Goal: Transaction & Acquisition: Purchase product/service

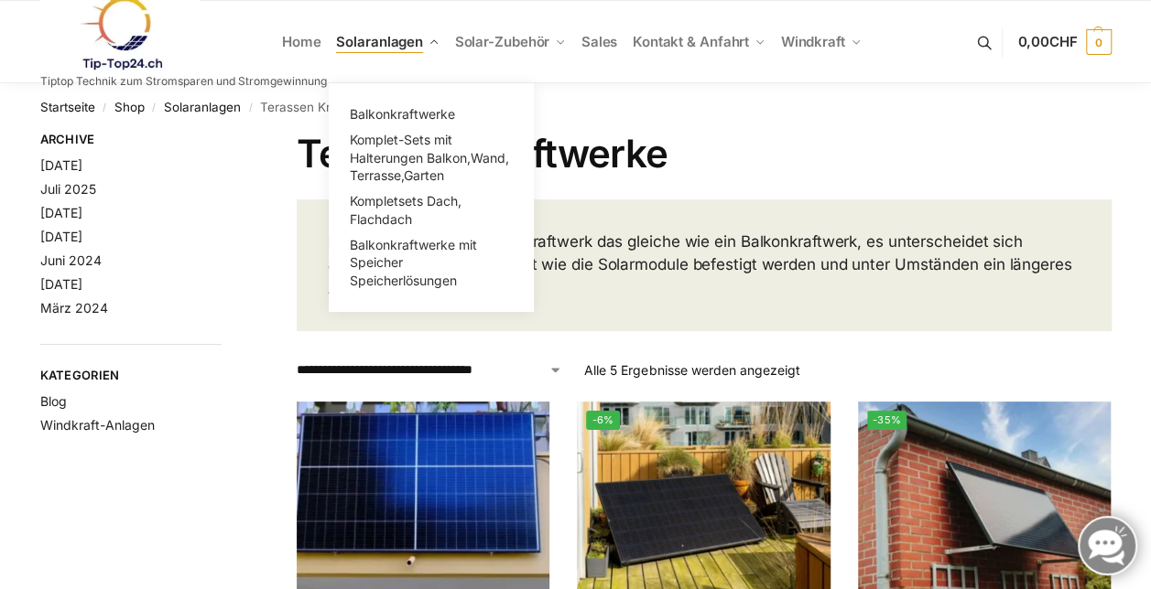
click at [383, 39] on span "Solaranlagen" at bounding box center [379, 41] width 87 height 17
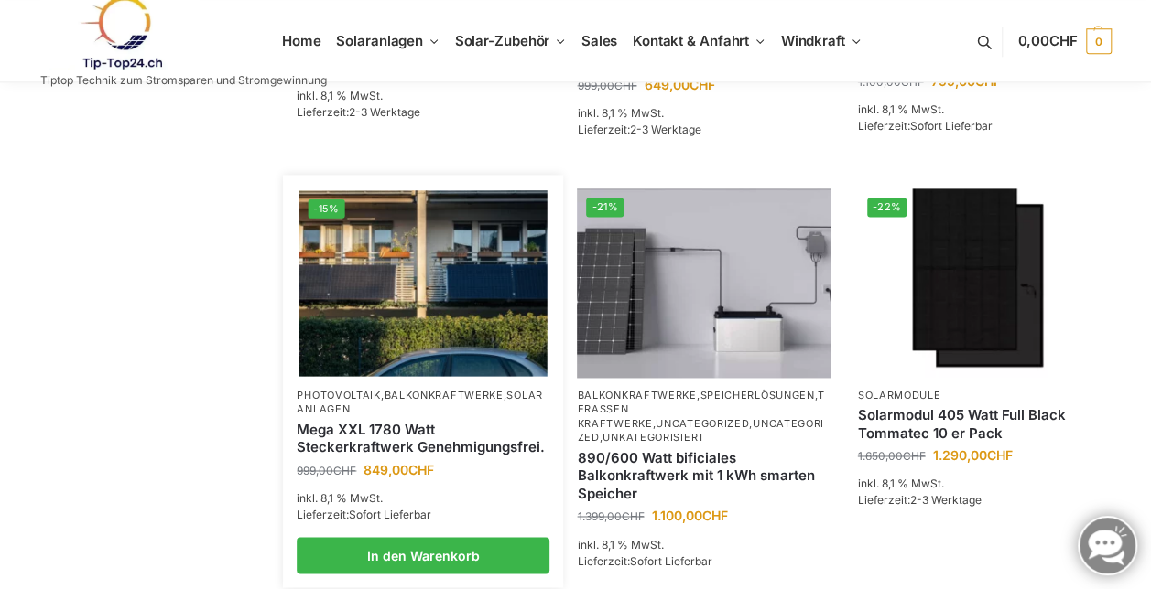
scroll to position [1187, 0]
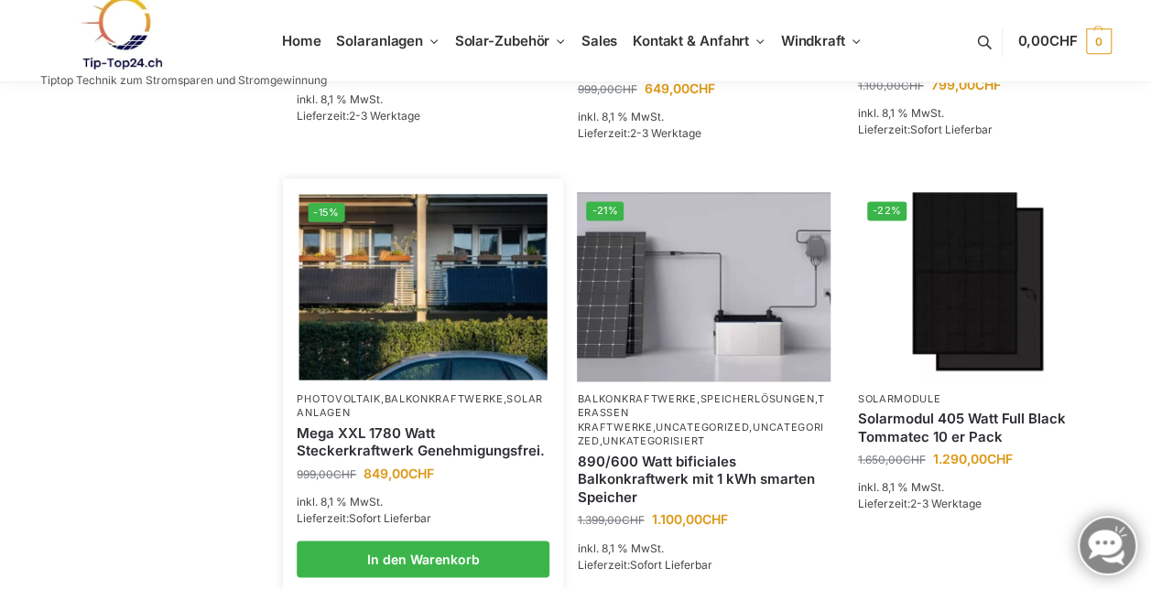
click at [434, 439] on div "Mega XXL 1780 Watt Steckerkraftwerk Genehmigungsfrei." at bounding box center [423, 442] width 253 height 43
click at [447, 321] on img at bounding box center [423, 287] width 248 height 186
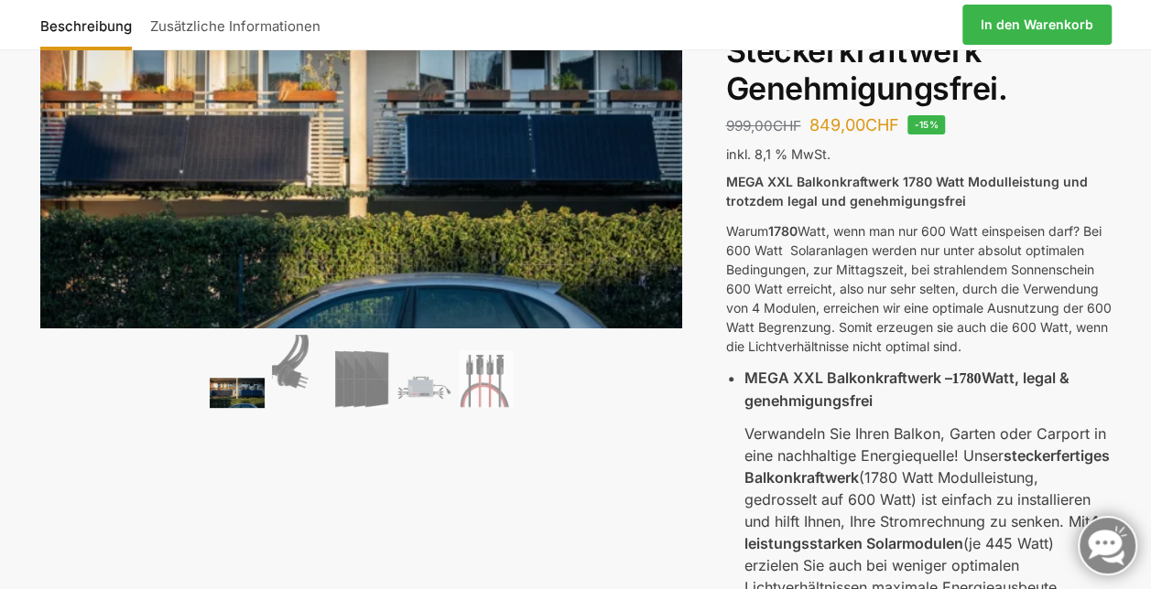
scroll to position [126, 0]
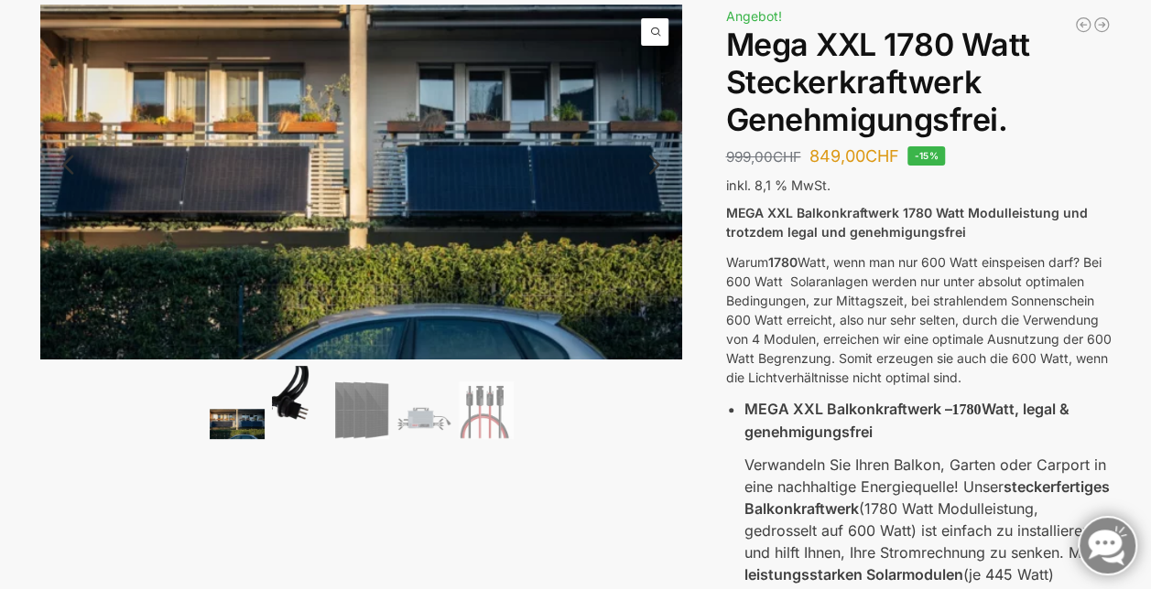
click at [307, 402] on img at bounding box center [299, 402] width 55 height 73
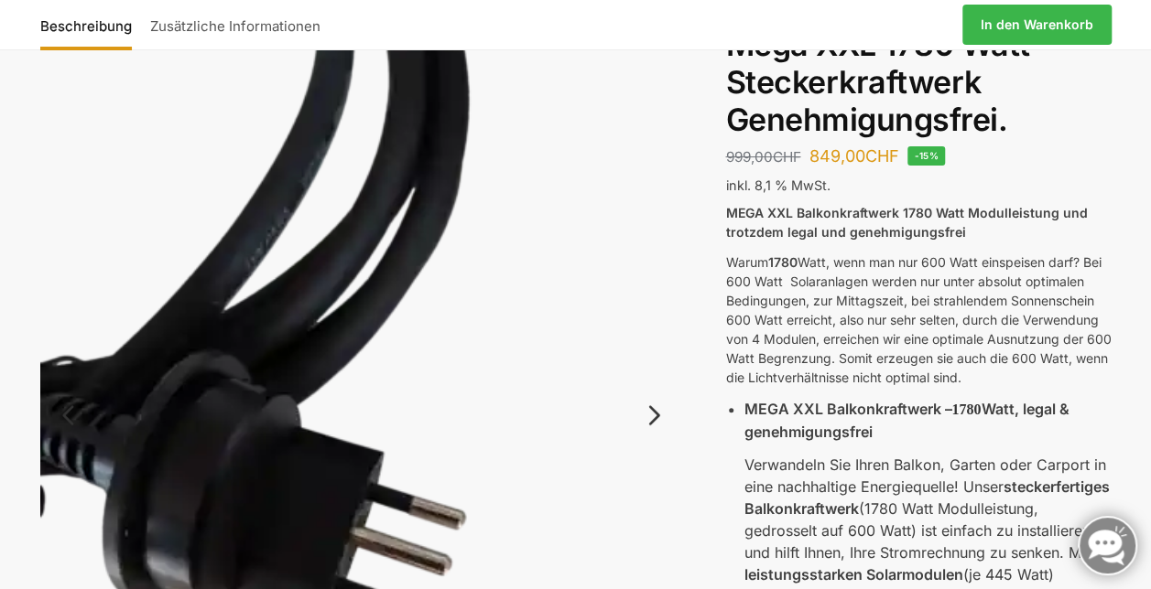
scroll to position [185, 0]
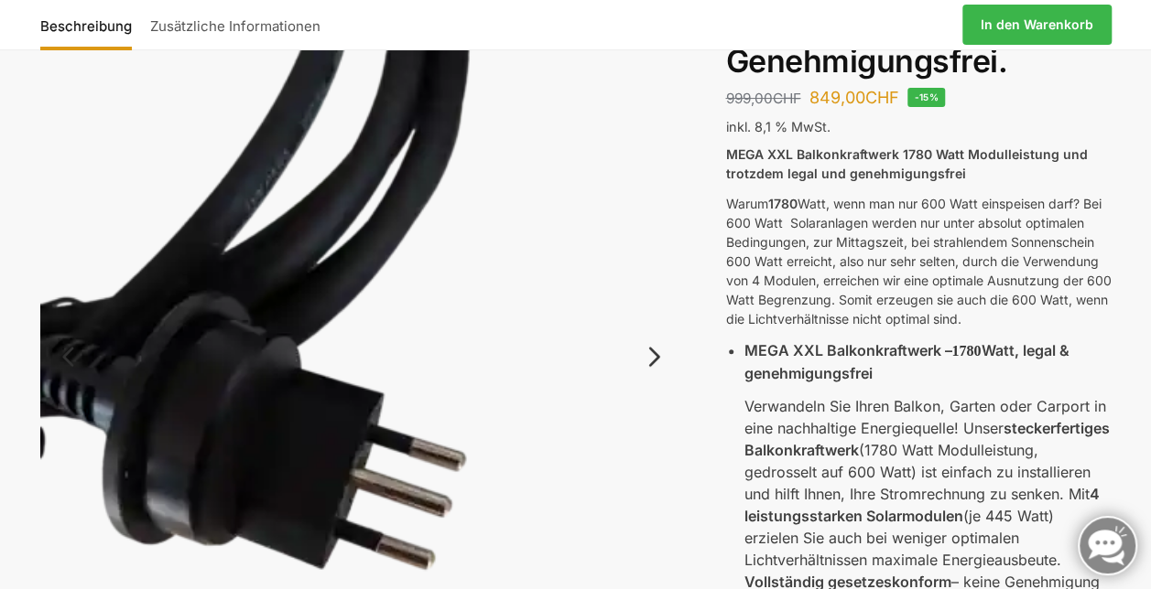
click at [655, 357] on link "Next" at bounding box center [651, 366] width 61 height 18
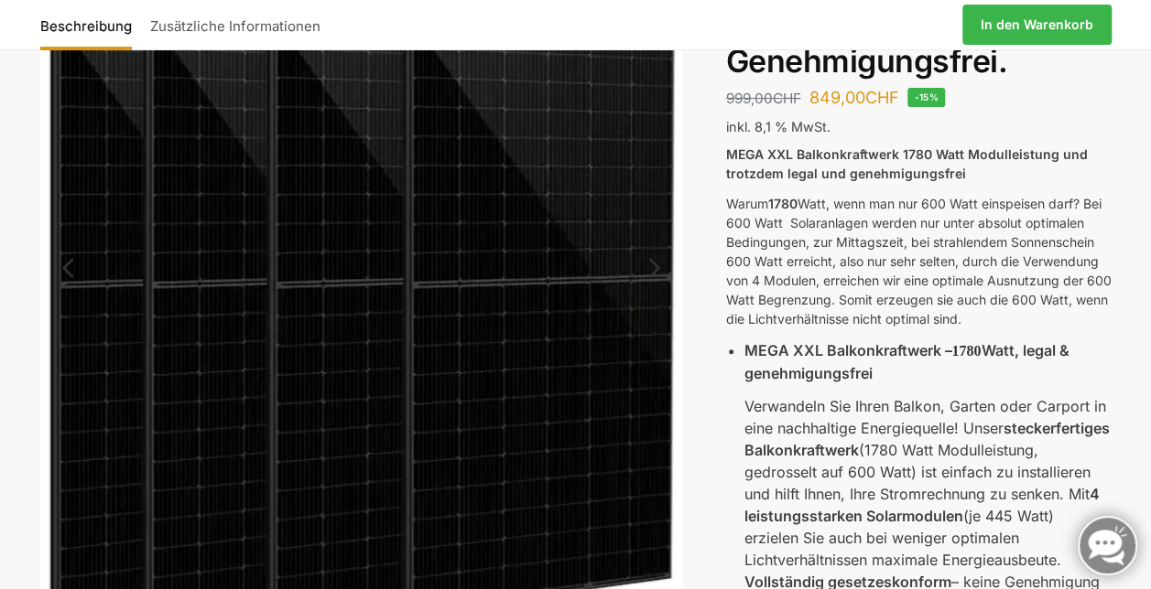
click at [655, 351] on img at bounding box center [361, 285] width 643 height 679
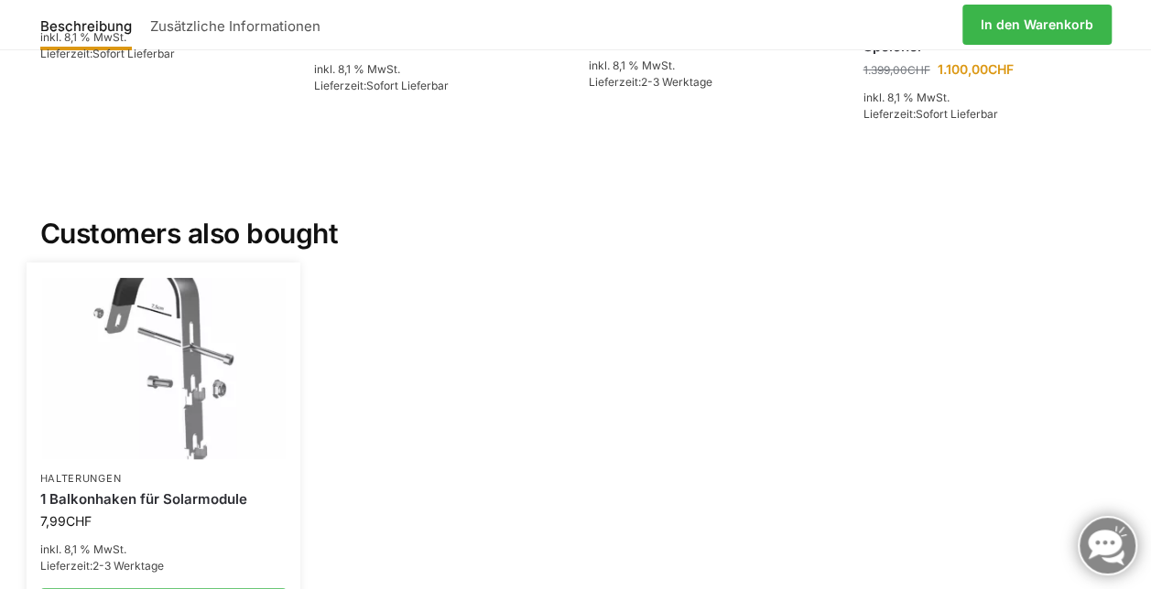
scroll to position [3379, 0]
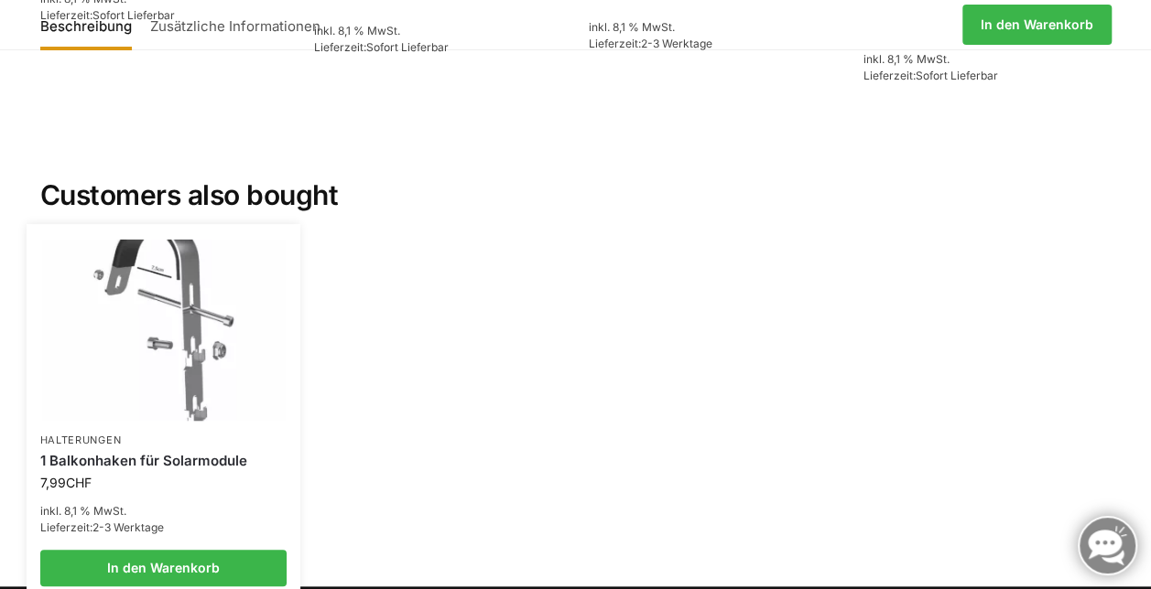
click at [285, 449] on div "1 Balkonhaken für Solarmodule" at bounding box center [163, 462] width 247 height 26
click at [171, 387] on li "Halterungen 1 Balkonhaken für Solarmodule 7,99 CHF inkl. 8,1 % MwSt. Lieferzeit…" at bounding box center [164, 412] width 275 height 349
click at [206, 391] on li "Halterungen 1 Balkonhaken für Solarmodule 7,99 CHF inkl. 8,1 % MwSt. Lieferzeit…" at bounding box center [164, 412] width 275 height 349
click at [163, 284] on img at bounding box center [163, 331] width 243 height 182
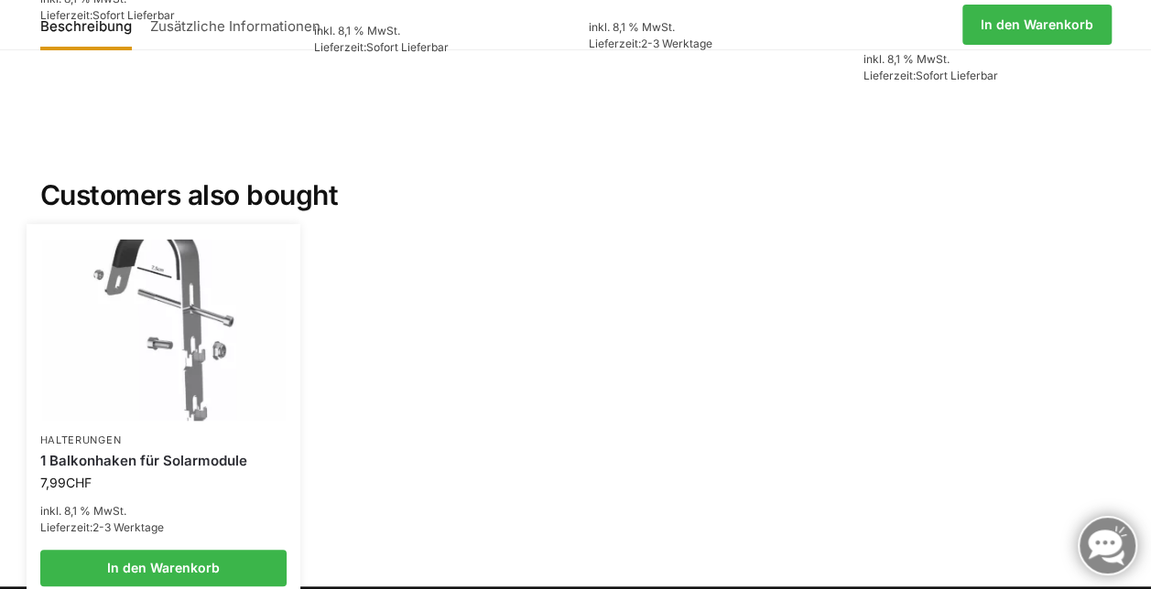
click at [163, 284] on img at bounding box center [163, 331] width 243 height 182
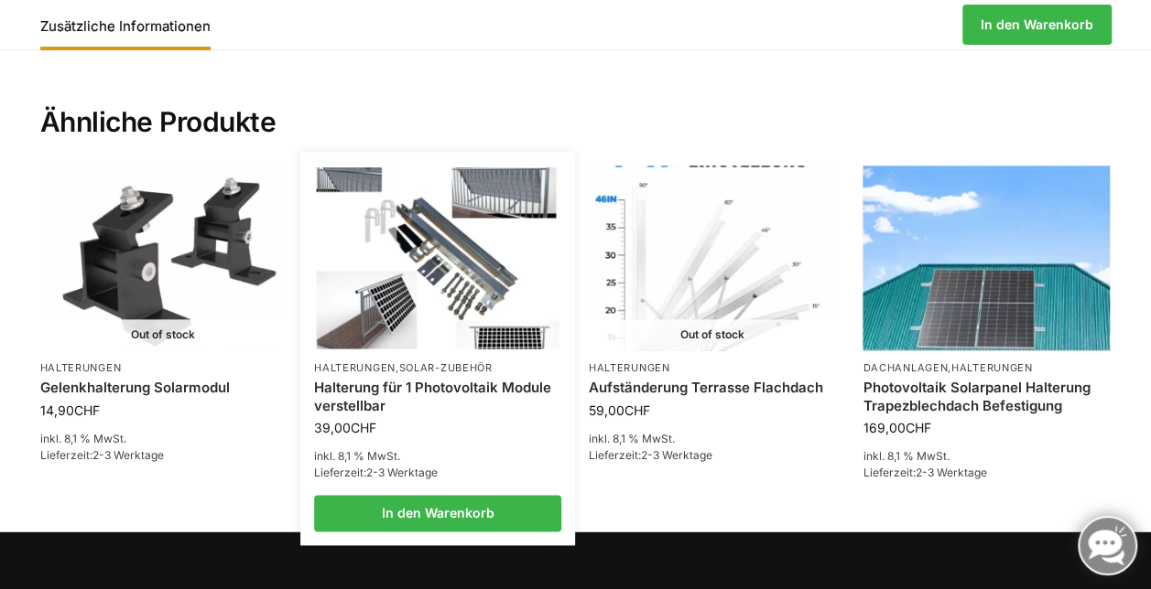
scroll to position [937, 0]
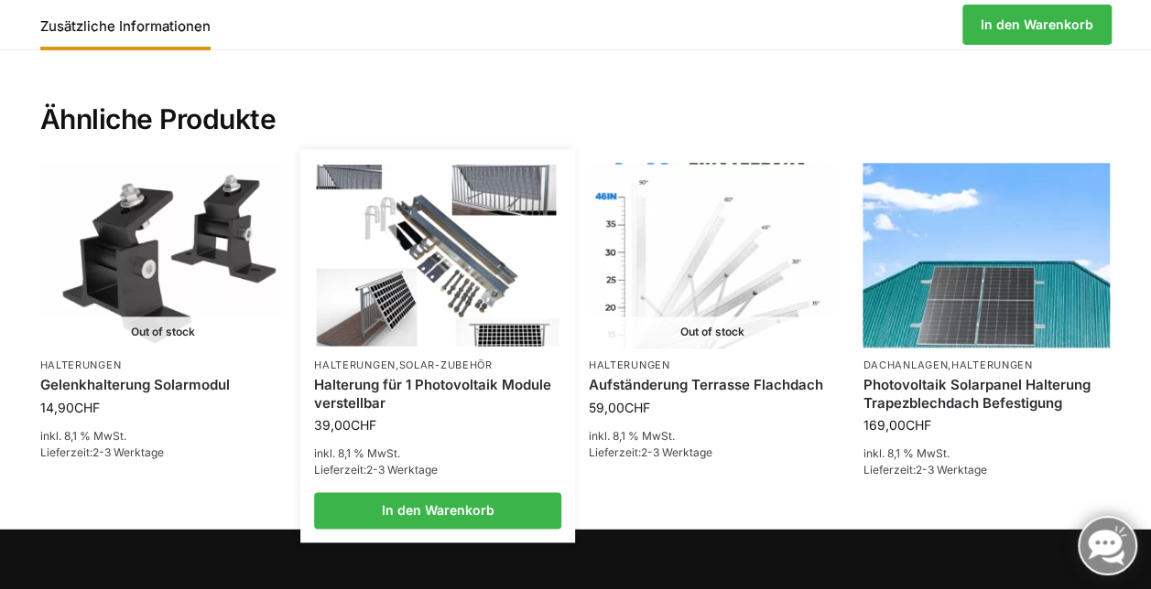
click at [467, 403] on link "Halterung für 1 Photovoltaik Module verstellbar" at bounding box center [437, 394] width 247 height 36
